Goal: Check status: Check status

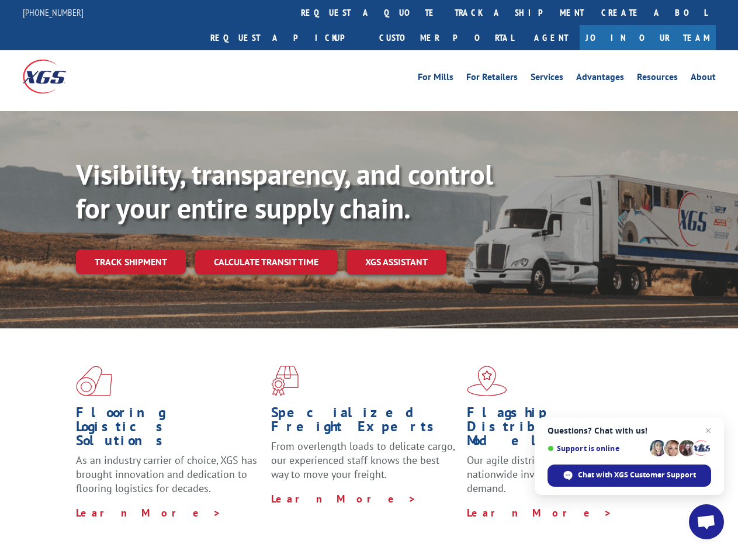
click at [369, 275] on div "Visibility, transparency, and control for your entire supply chain. Track shipm…" at bounding box center [407, 239] width 662 height 163
click at [446, 12] on link "track a shipment" at bounding box center [519, 12] width 147 height 25
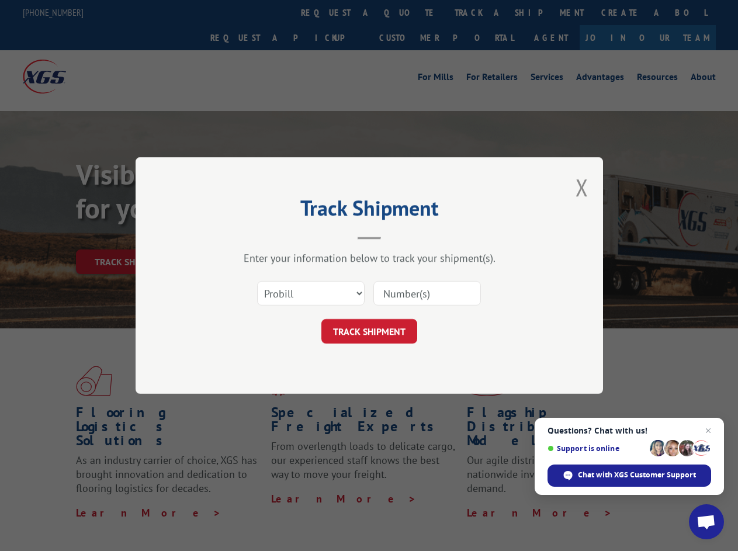
click at [408, 12] on div "Track Shipment Enter your information below to track your shipment(s). Select c…" at bounding box center [369, 275] width 738 height 551
click at [481, 12] on div "Track Shipment Enter your information below to track your shipment(s). Select c…" at bounding box center [369, 275] width 738 height 551
click at [130, 236] on div "Track Shipment Enter your information below to track your shipment(s). Select c…" at bounding box center [369, 275] width 738 height 551
click at [265, 236] on header "Track Shipment" at bounding box center [369, 220] width 351 height 40
click at [397, 236] on header "Track Shipment" at bounding box center [369, 220] width 351 height 40
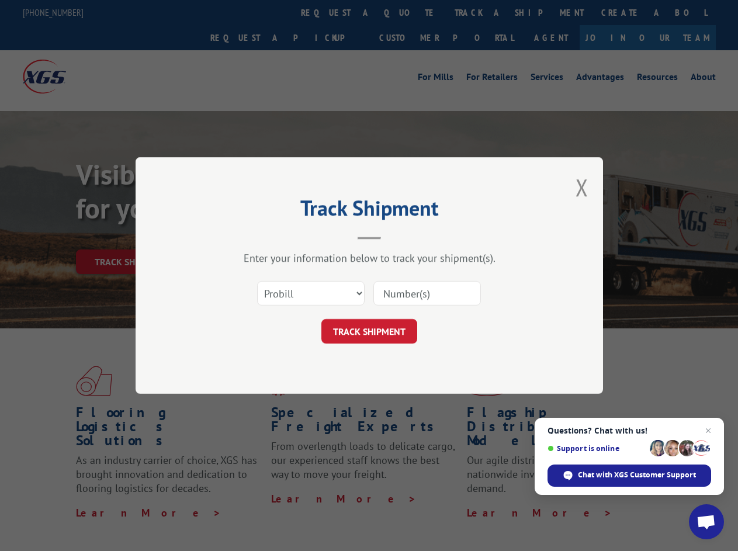
click at [707, 522] on span "Open chat" at bounding box center [706, 523] width 19 height 16
